Goal: Transaction & Acquisition: Purchase product/service

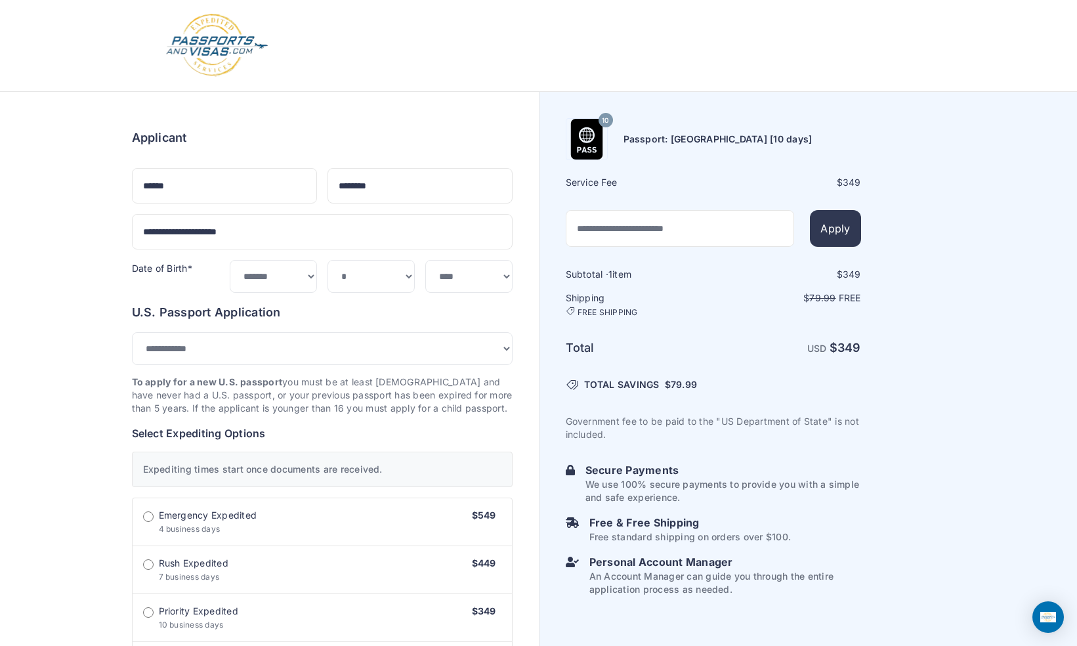
select select "*"
select select "****"
select select "***"
